Goal: Obtain resource: Obtain resource

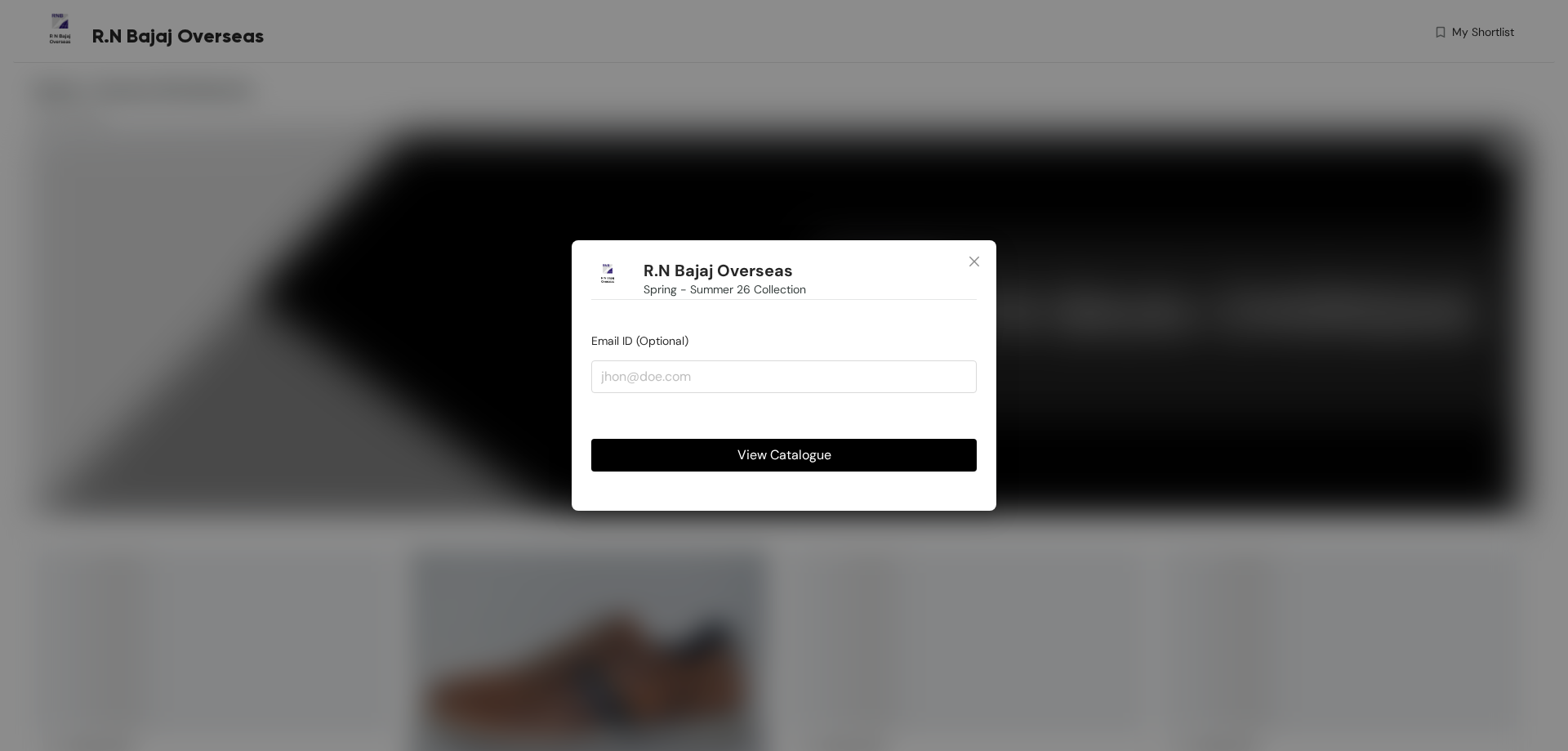
click at [822, 448] on span "View Catalogue" at bounding box center [784, 454] width 94 height 20
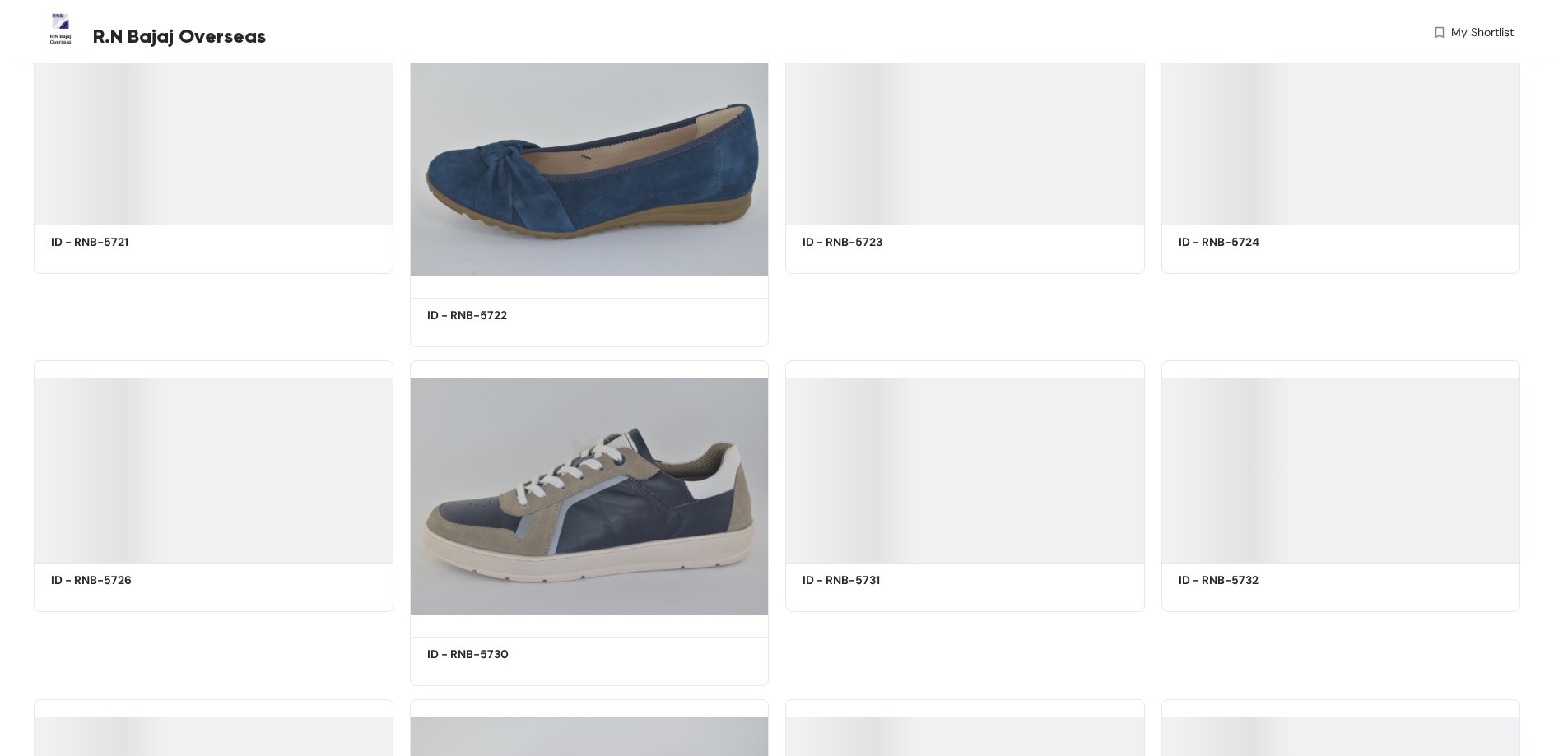
scroll to position [5428, 0]
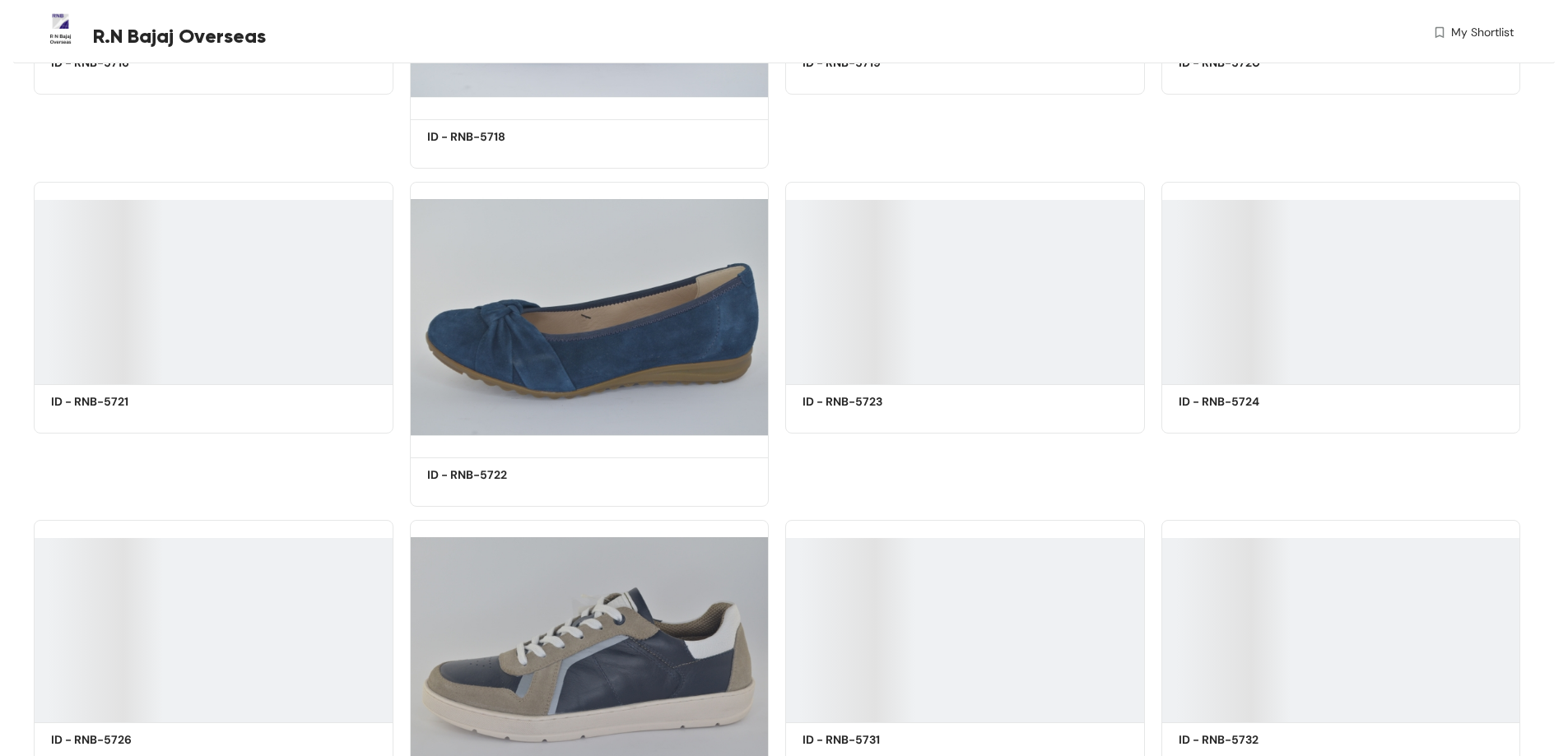
click at [901, 351] on div at bounding box center [965, 292] width 360 height 184
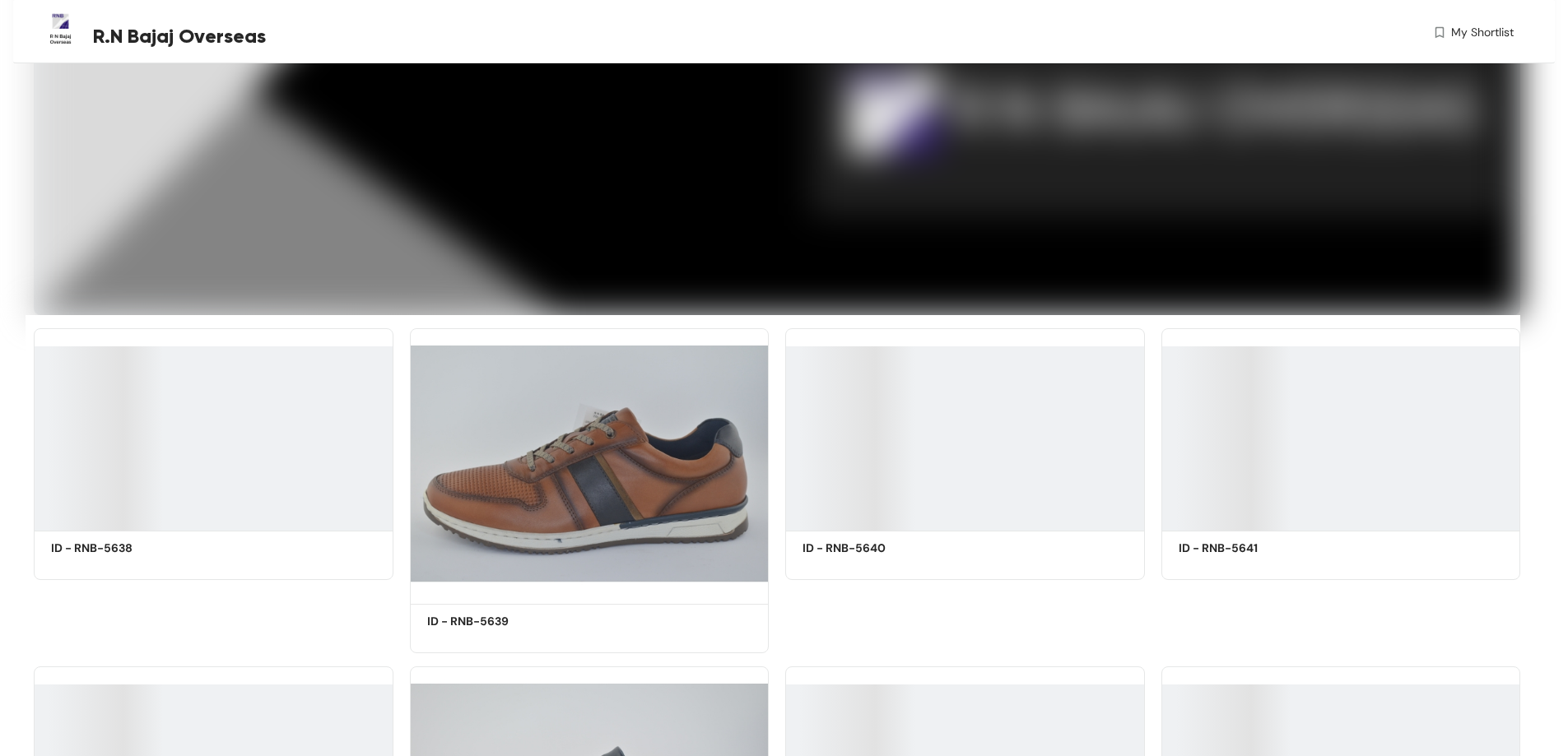
scroll to position [575, 0]
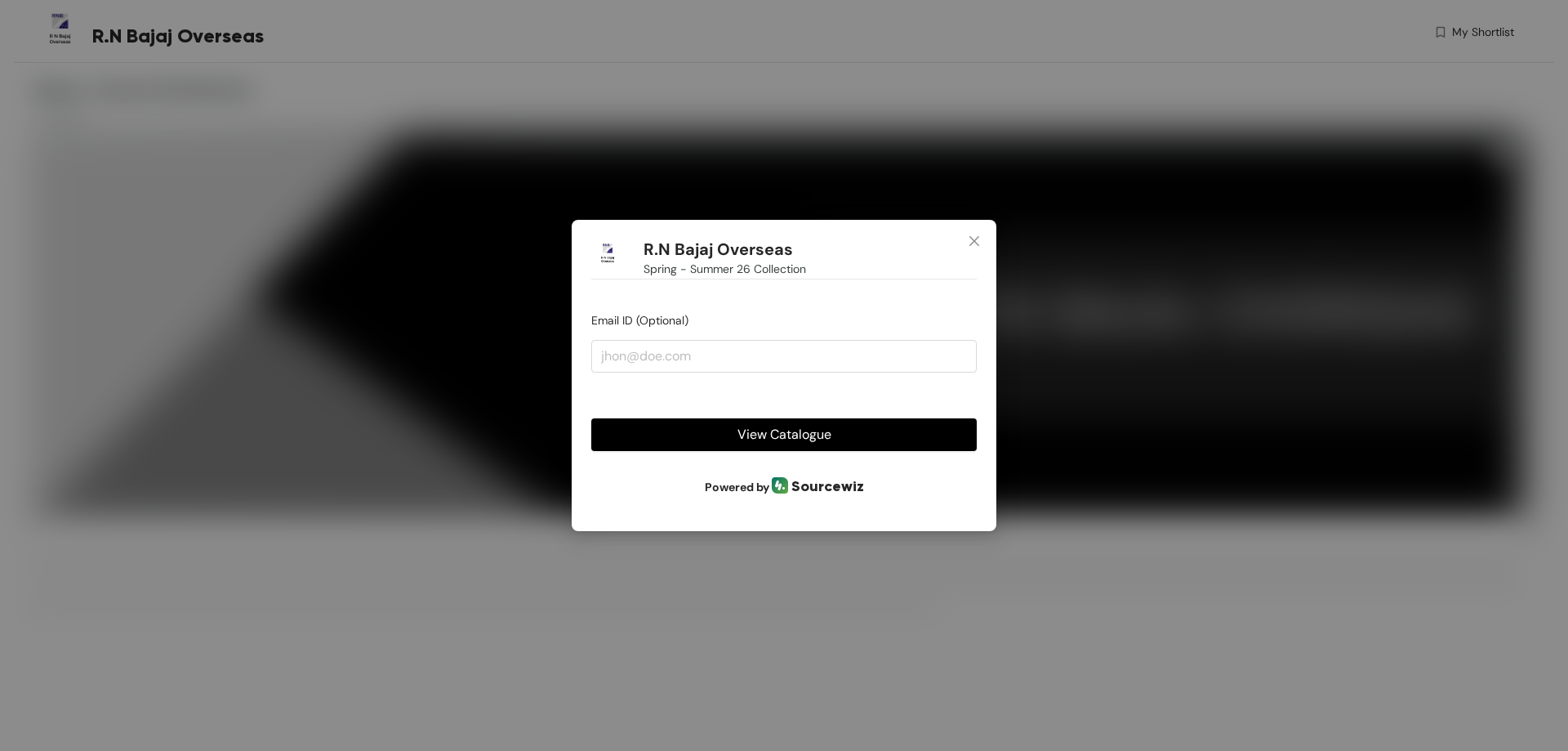
click at [755, 421] on button "View Catalogue" at bounding box center [784, 434] width 385 height 33
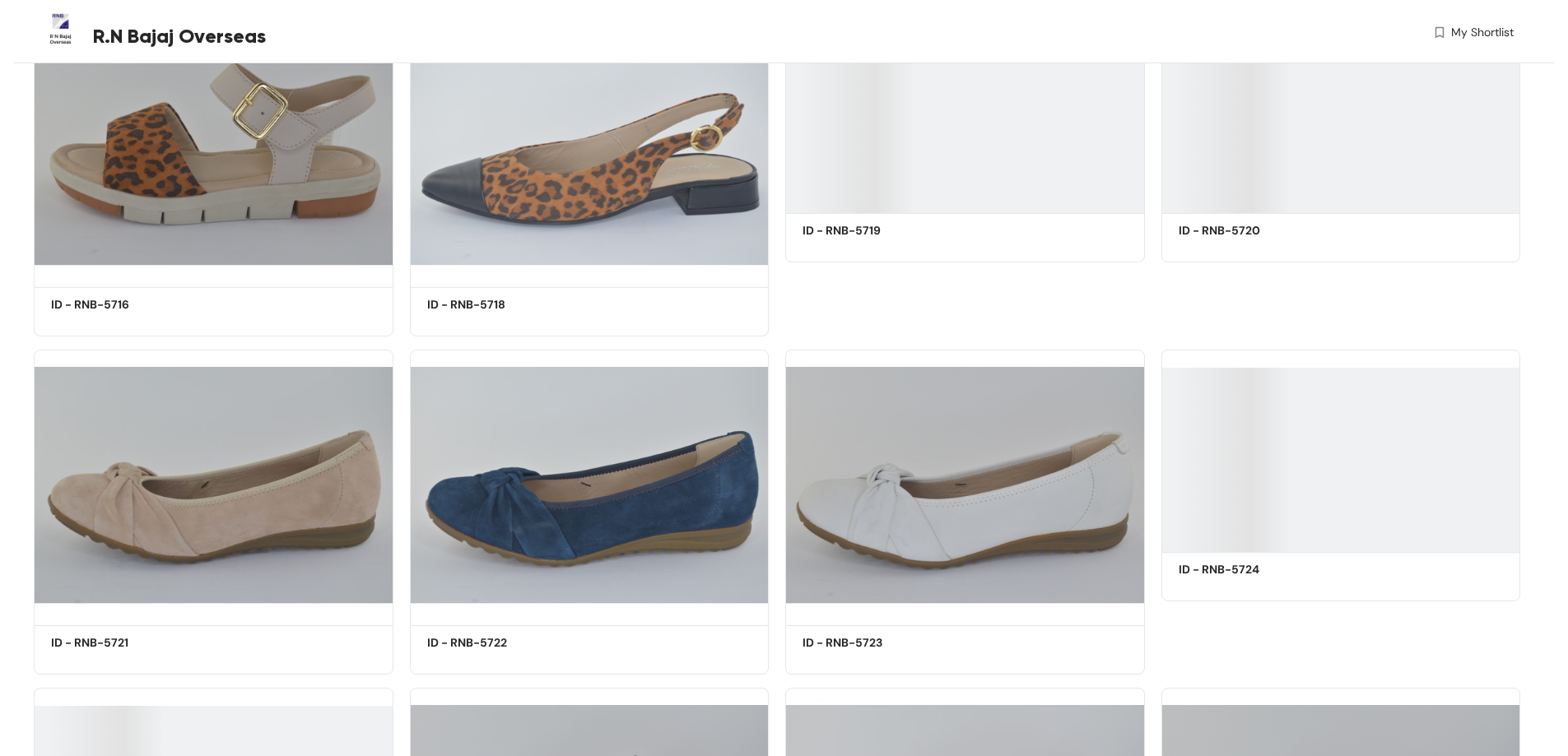
scroll to position [5264, 0]
